Goal: Task Accomplishment & Management: Manage account settings

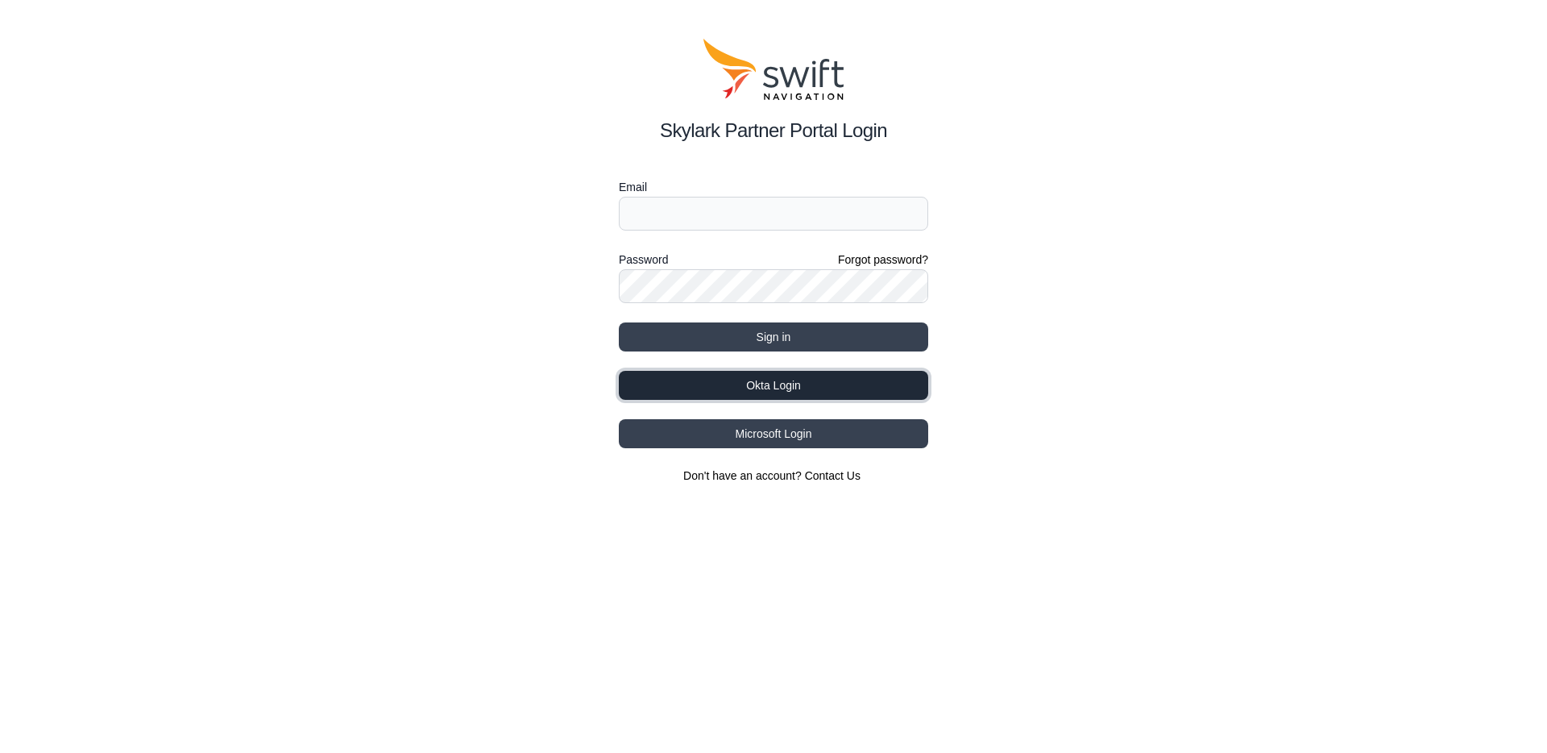
click at [753, 384] on button "Okta Login" at bounding box center [773, 385] width 309 height 29
